Goal: Transaction & Acquisition: Book appointment/travel/reservation

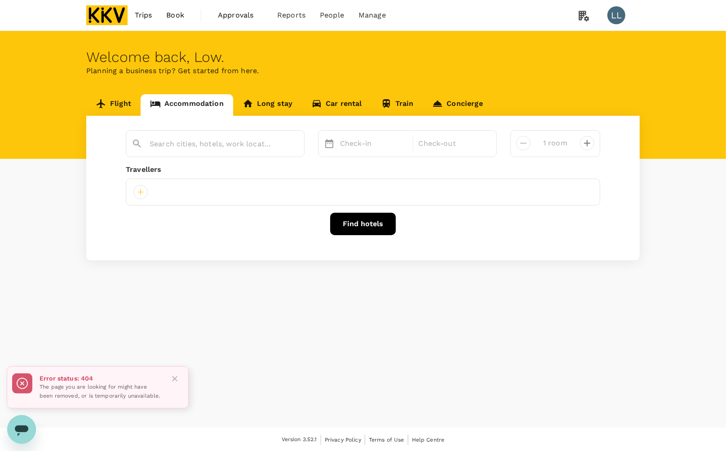
type input "2nd Floor"
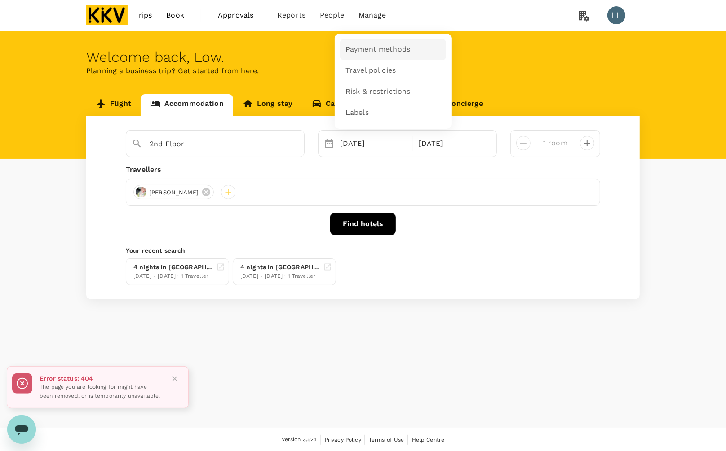
click at [365, 40] on link "Payment methods" at bounding box center [393, 49] width 106 height 21
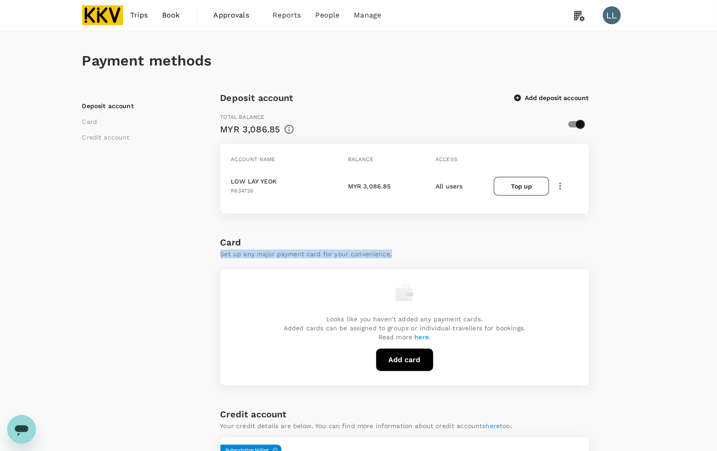
click at [635, 248] on div "Payment methods Deposit account Card Credit account Deposit account Add deposit…" at bounding box center [358, 377] width 575 height 693
click at [655, 259] on div "Payment methods Deposit account Card Credit account Deposit account Add deposit…" at bounding box center [358, 385] width 717 height 708
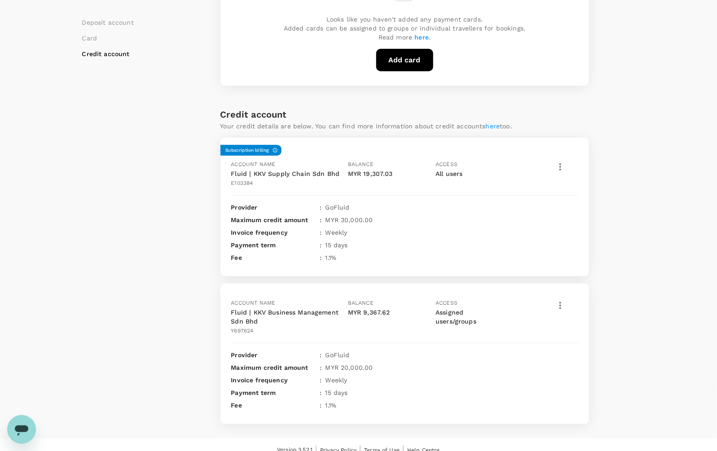
scroll to position [306, 0]
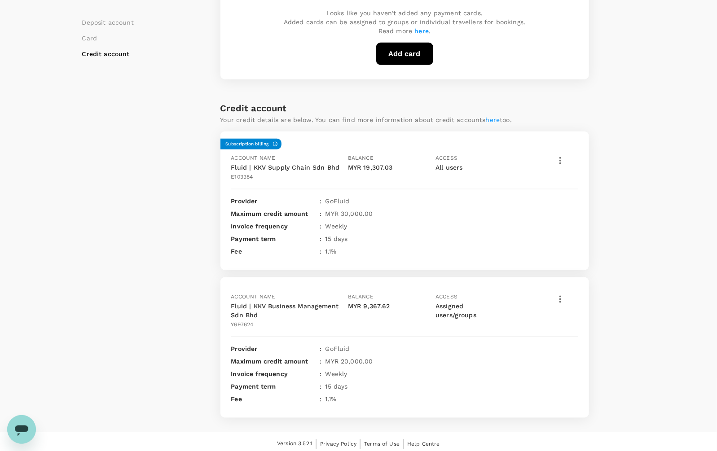
click at [642, 261] on div "Payment methods Deposit account Card Credit account Deposit account Add deposit…" at bounding box center [358, 71] width 575 height 693
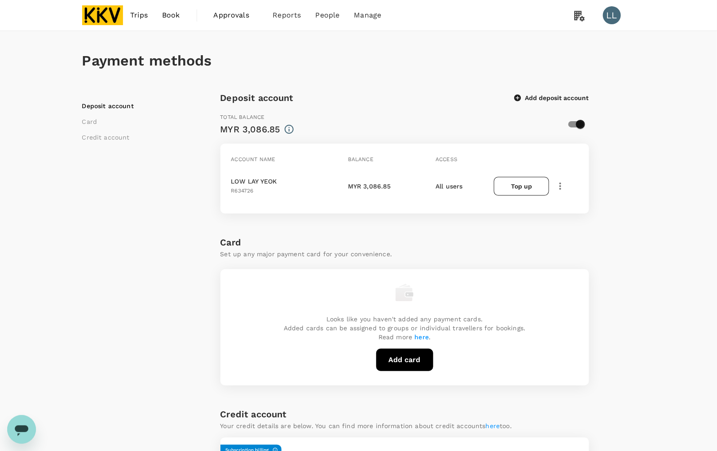
click at [661, 142] on div "Payment methods Deposit account Card Credit account Deposit account Add deposit…" at bounding box center [358, 385] width 717 height 708
drag, startPoint x: 655, startPoint y: 209, endPoint x: 627, endPoint y: 111, distance: 101.6
click at [655, 209] on div "Payment methods Deposit account Card Credit account Deposit account Add deposit…" at bounding box center [358, 385] width 717 height 708
